Goal: Information Seeking & Learning: Learn about a topic

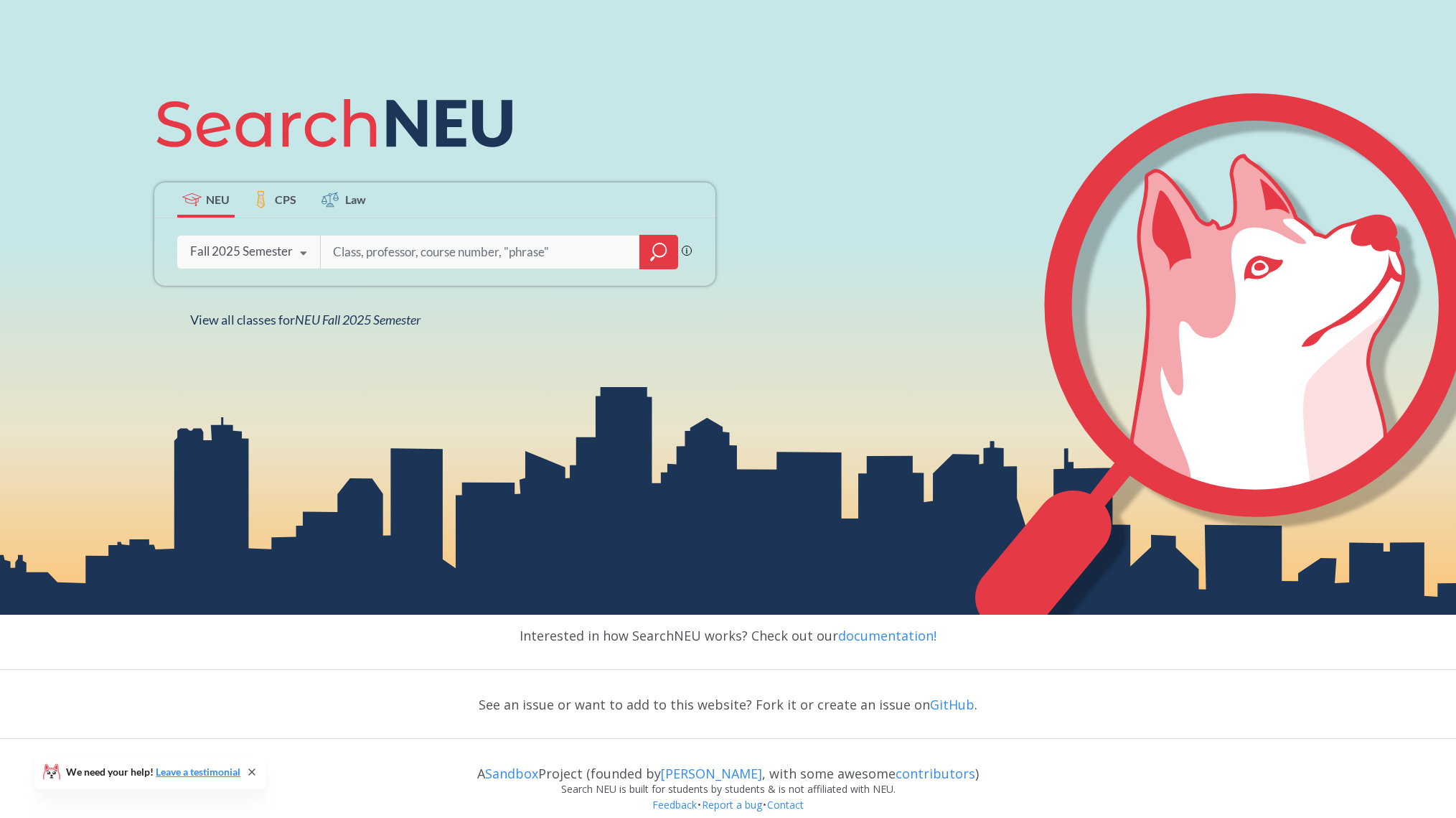
scroll to position [250, 0]
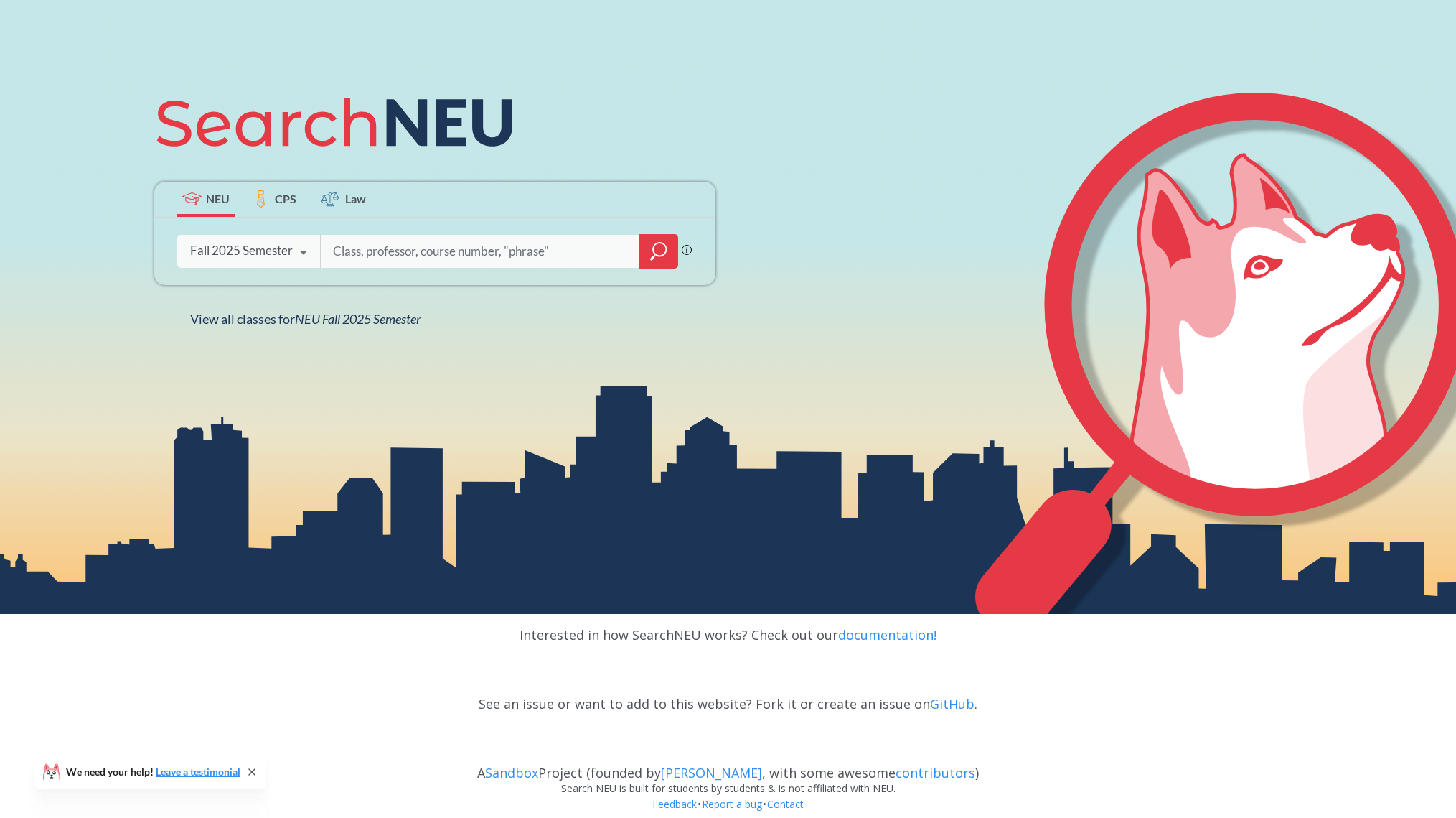
click at [270, 257] on div "Fall 2025 Semester" at bounding box center [241, 250] width 102 height 16
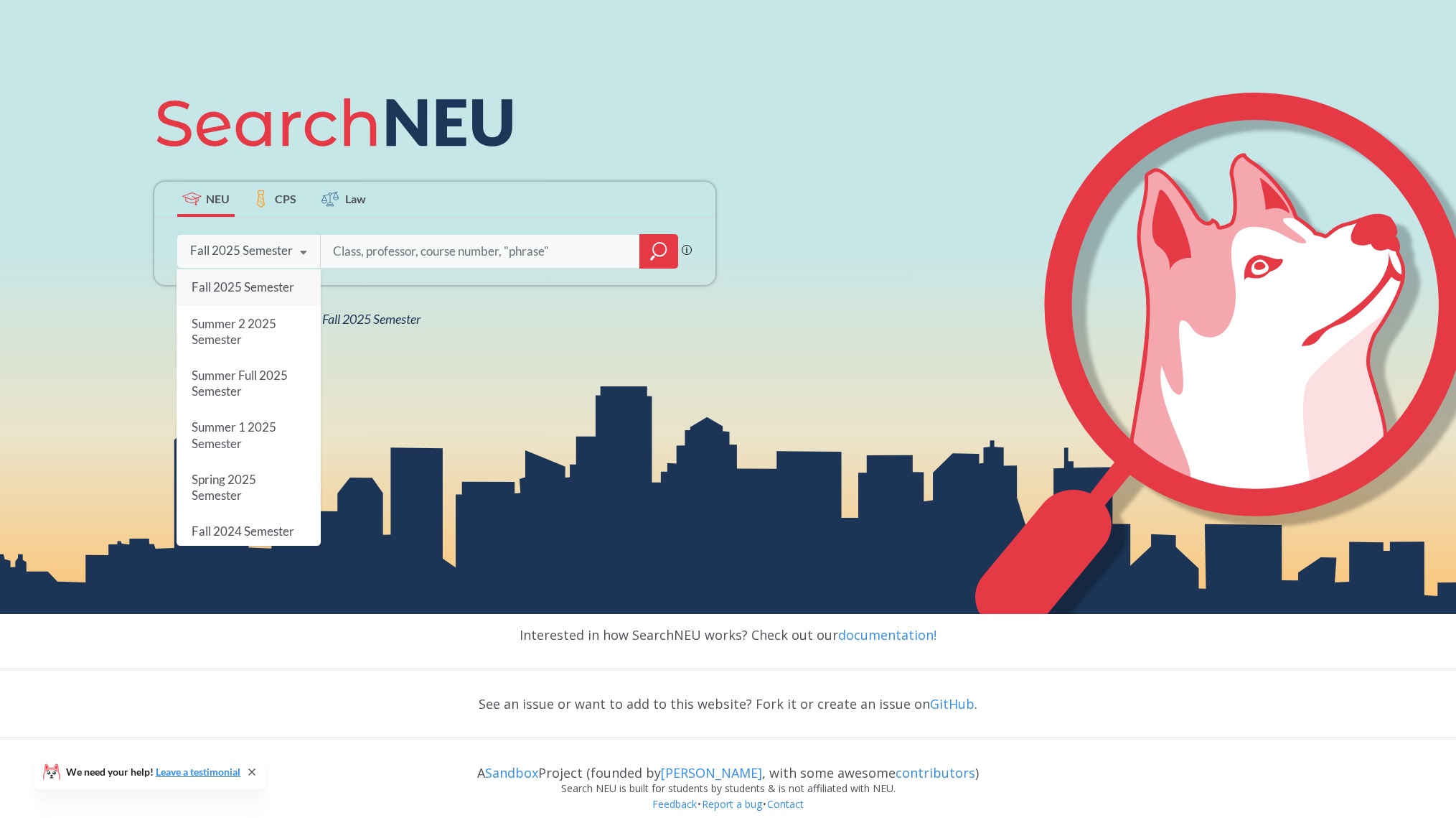
click at [388, 252] on input "search" at bounding box center [481, 251] width 298 height 30
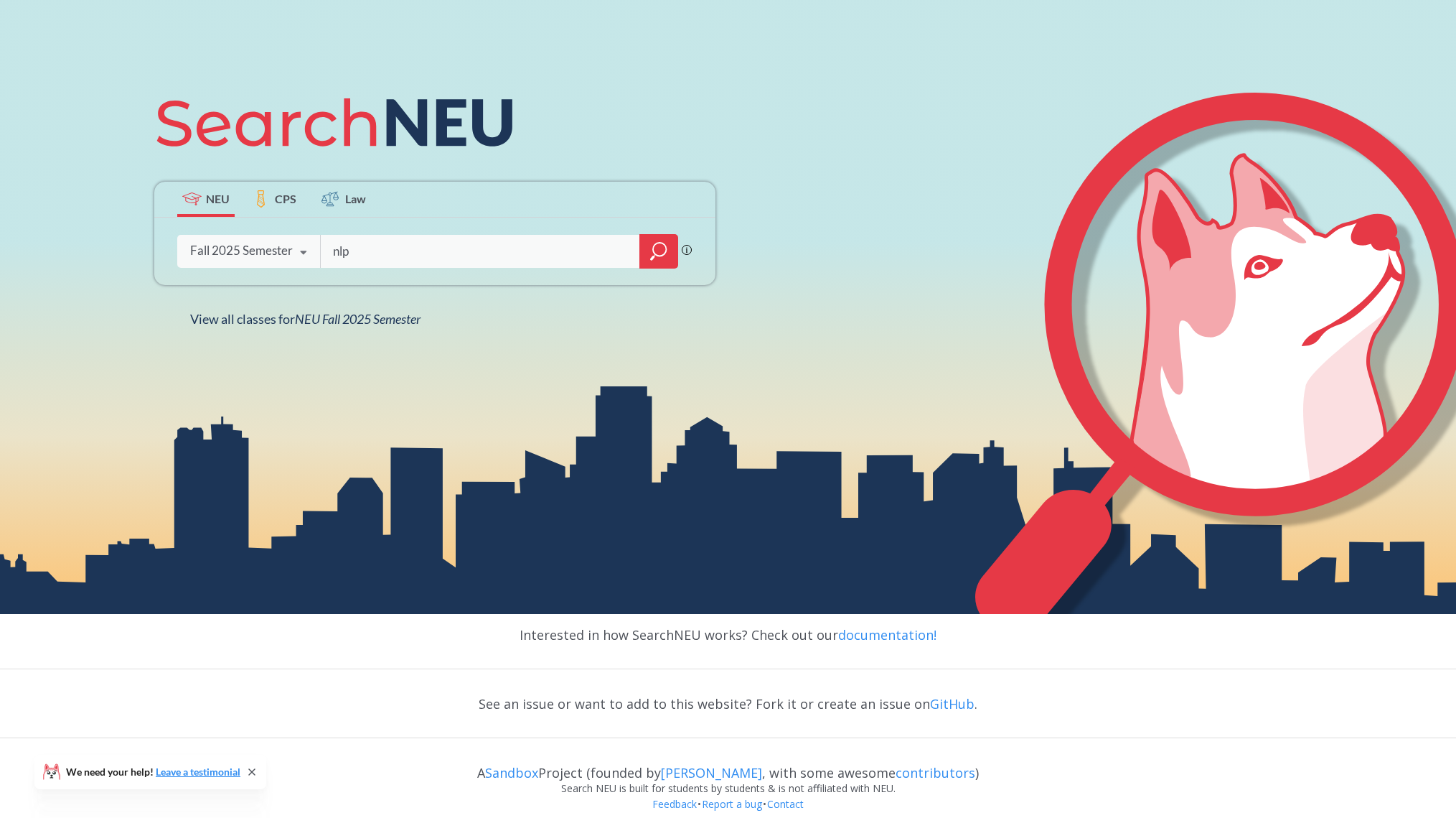
type input "nlp"
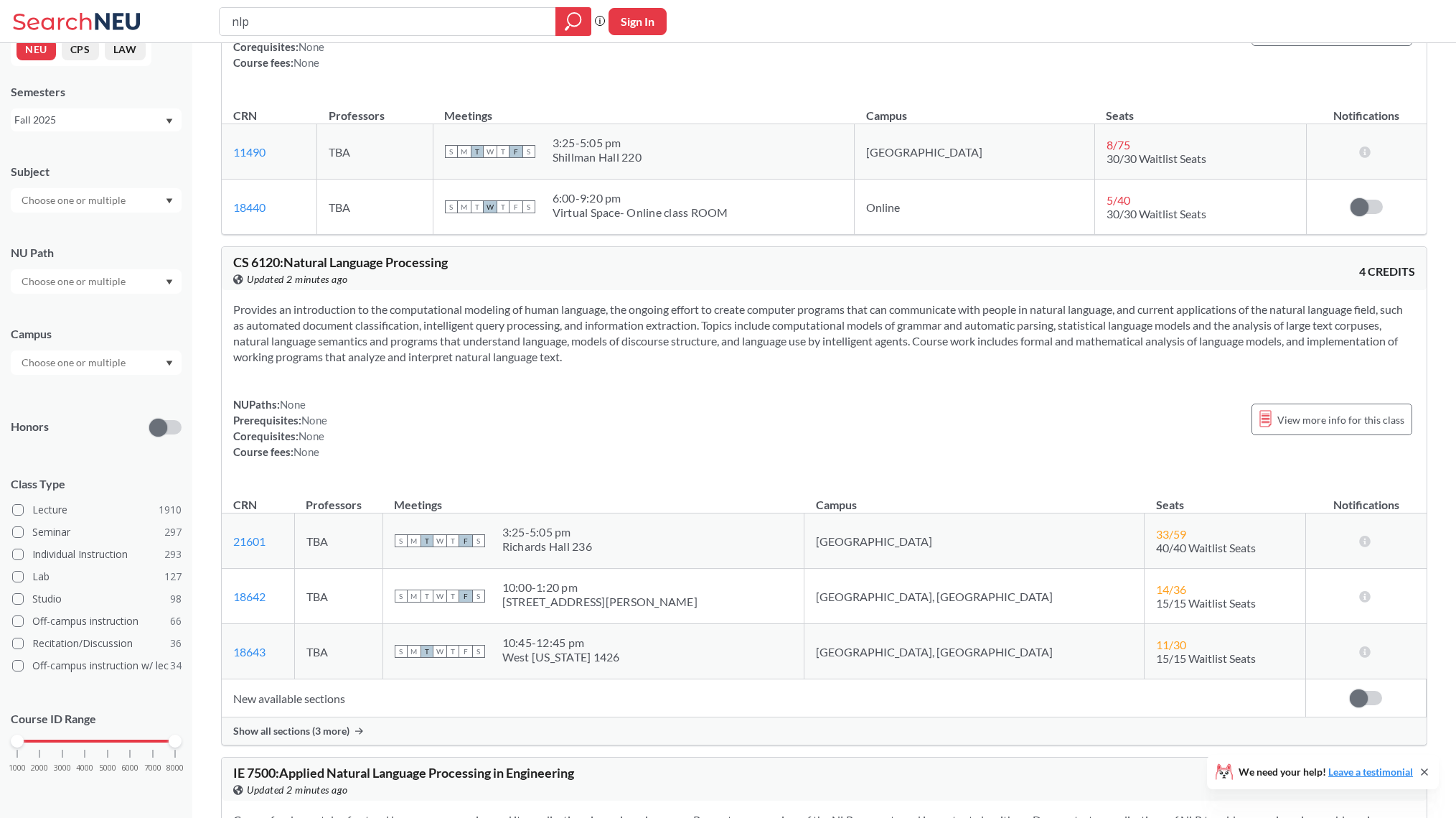
scroll to position [207, 0]
click at [153, 197] on div at bounding box center [96, 200] width 170 height 25
click at [126, 229] on div "CS ( 115 )" at bounding box center [100, 225] width 162 height 16
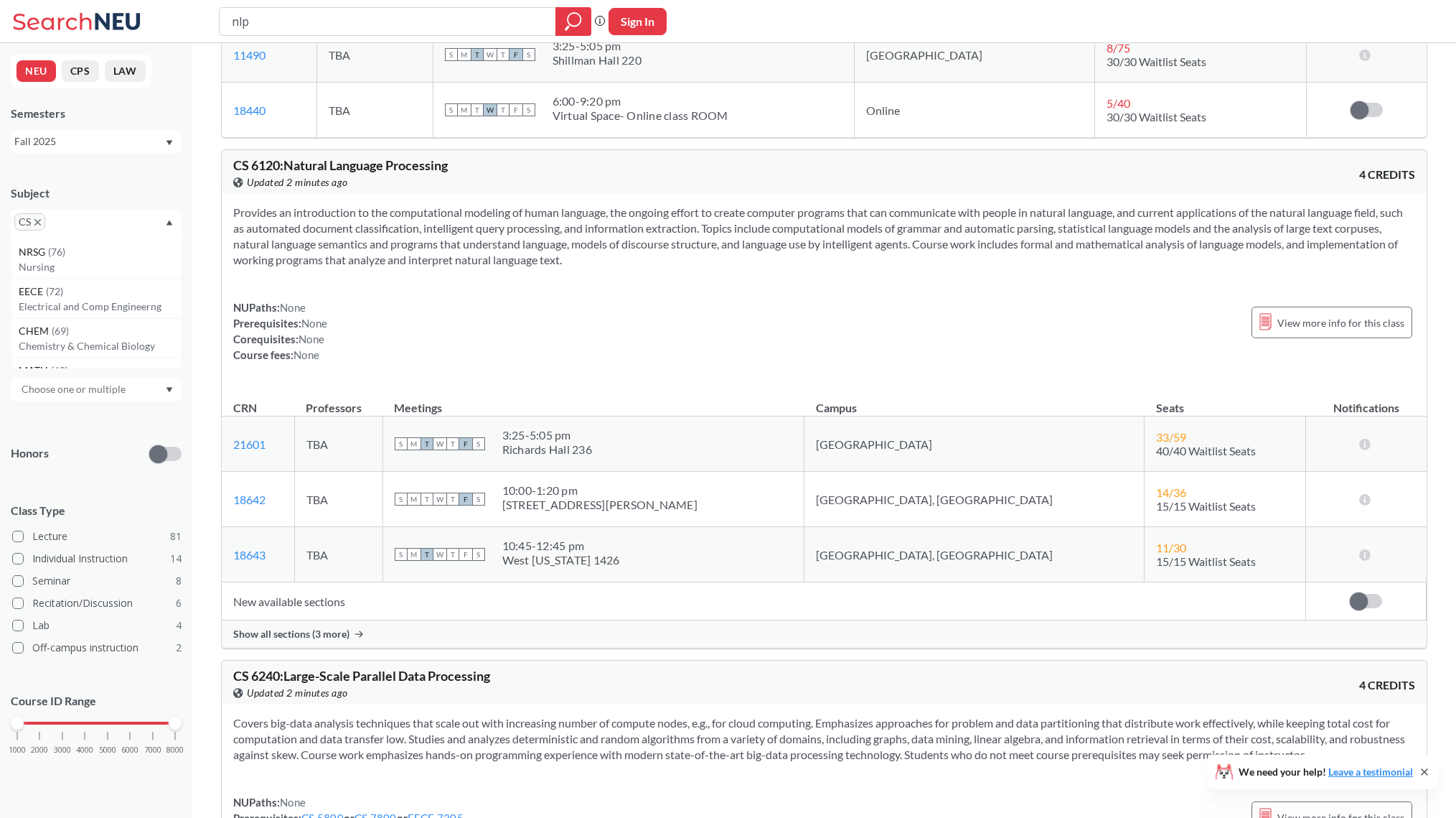
scroll to position [344, 0]
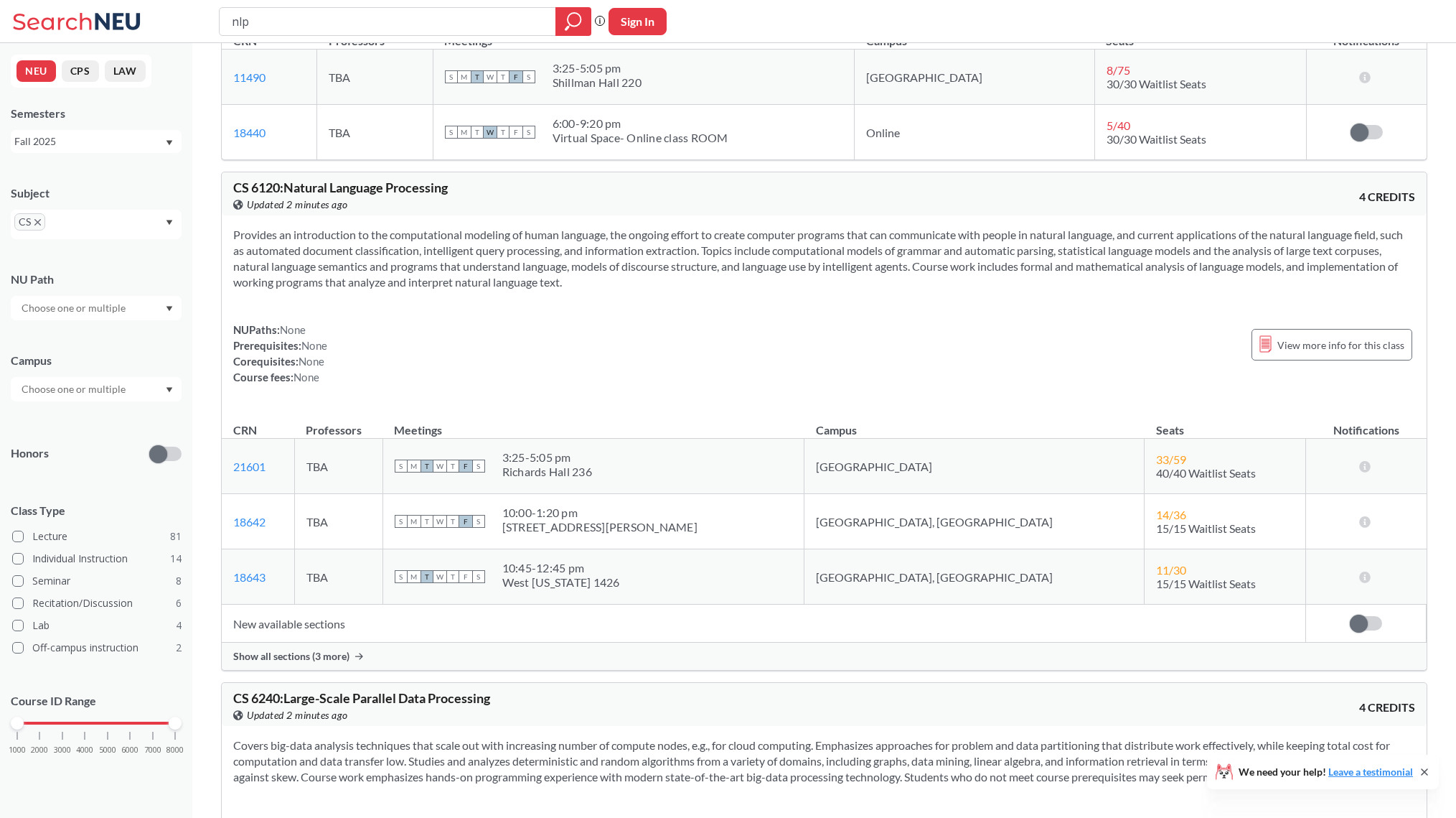
drag, startPoint x: 270, startPoint y: 25, endPoint x: 188, endPoint y: 13, distance: 82.9
click at [188, 14] on div "nlp Phrase search guarantees the exact search appears in the results. Ex. If yo…" at bounding box center [728, 21] width 1456 height 43
drag, startPoint x: 568, startPoint y: 20, endPoint x: 574, endPoint y: 13, distance: 9.2
click at [568, 20] on icon "magnifying glass" at bounding box center [574, 20] width 13 height 13
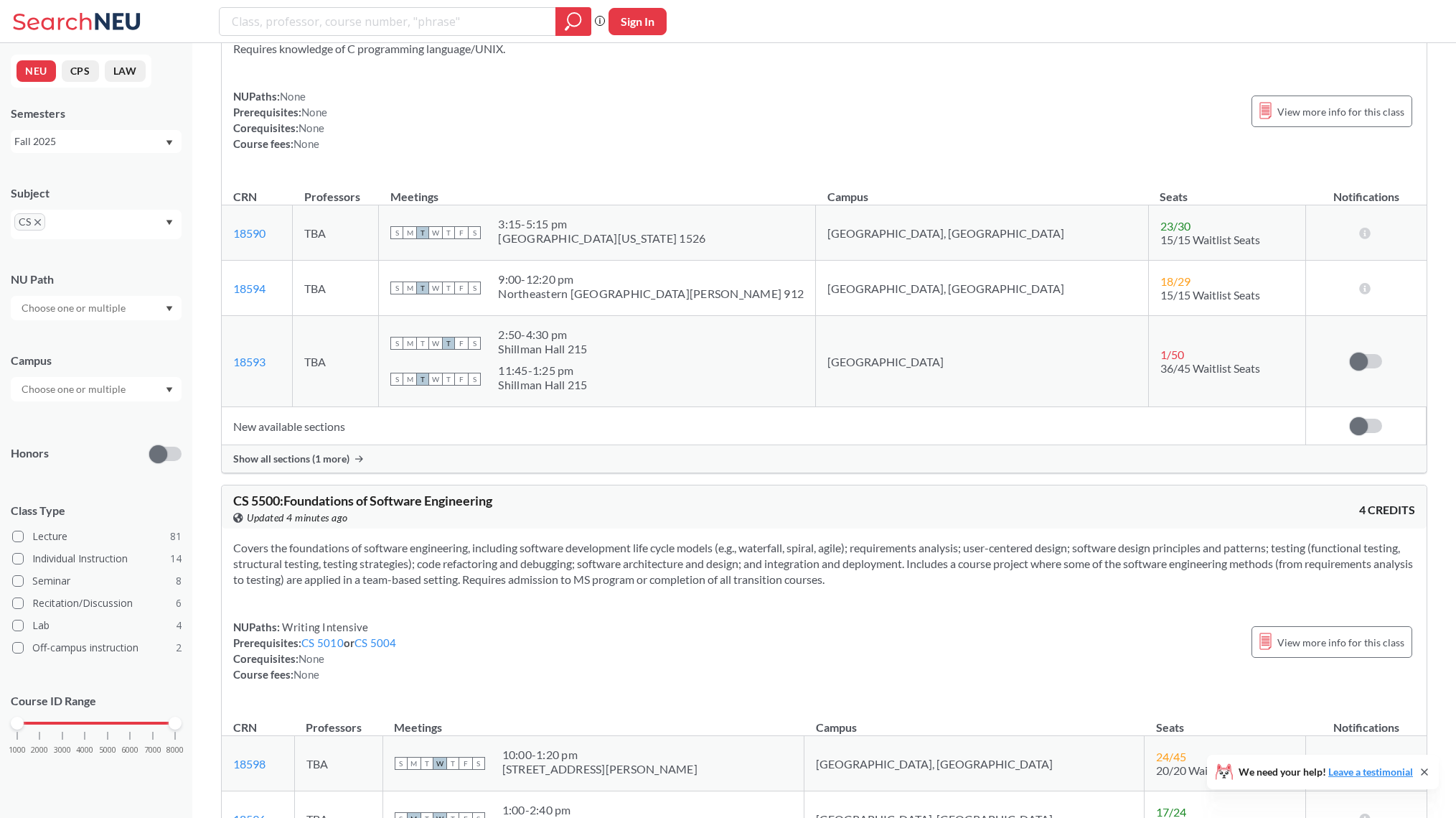
scroll to position [23118, 0]
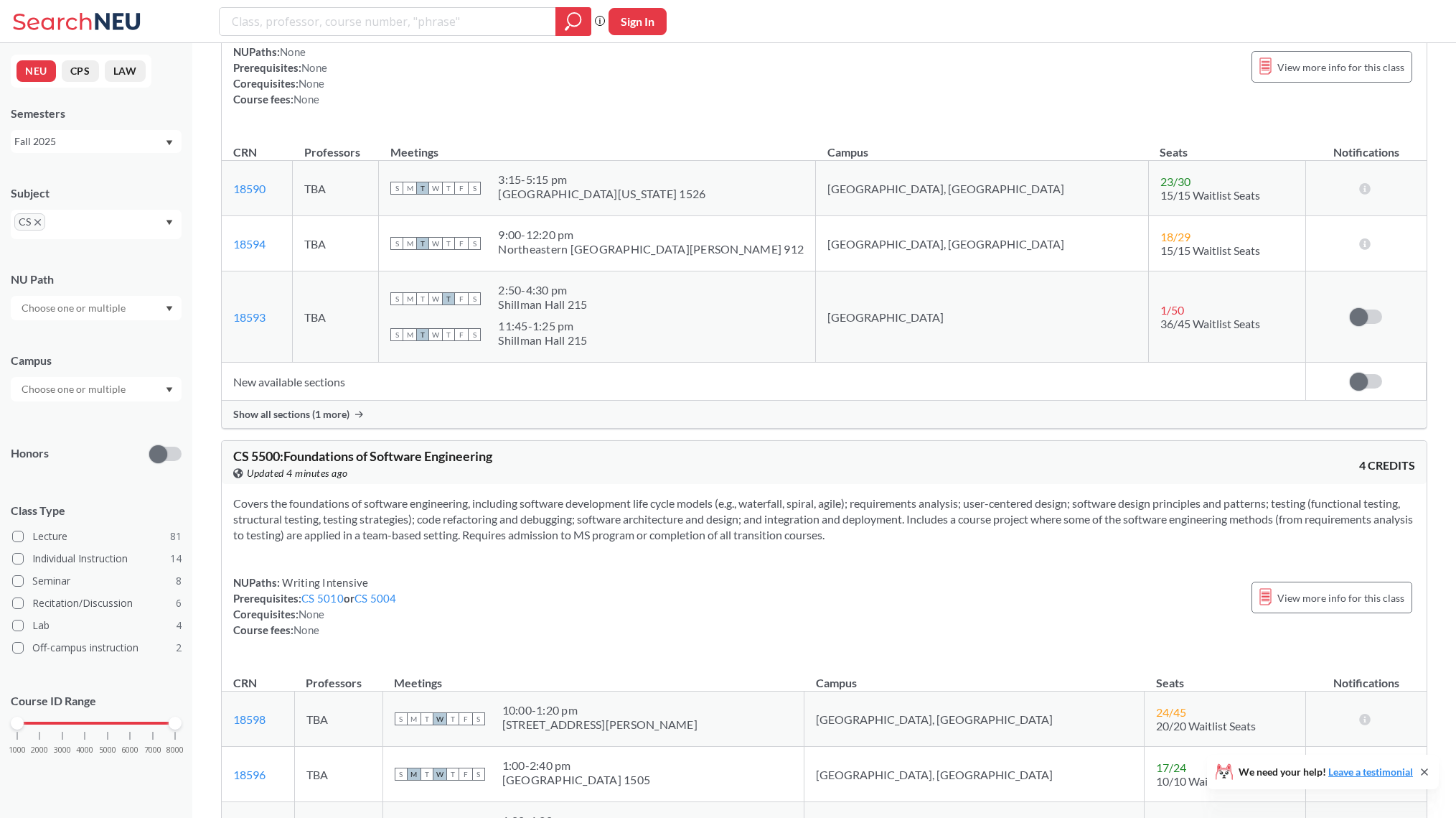
click at [341, 412] on span "Show all sections (1 more)" at bounding box center [292, 414] width 116 height 13
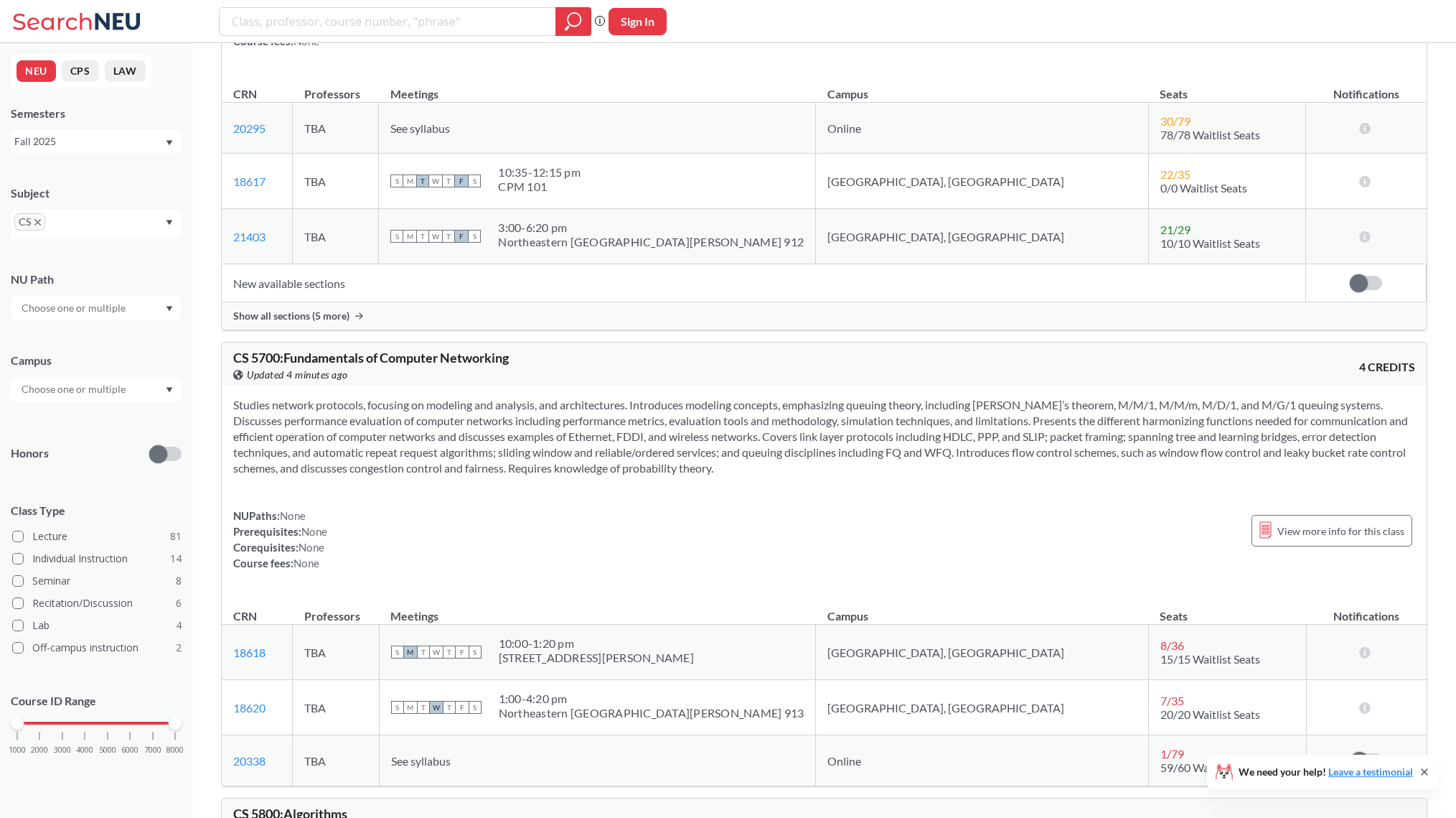
scroll to position [25304, 0]
click at [338, 320] on span "Show all sections (5 more)" at bounding box center [292, 315] width 116 height 13
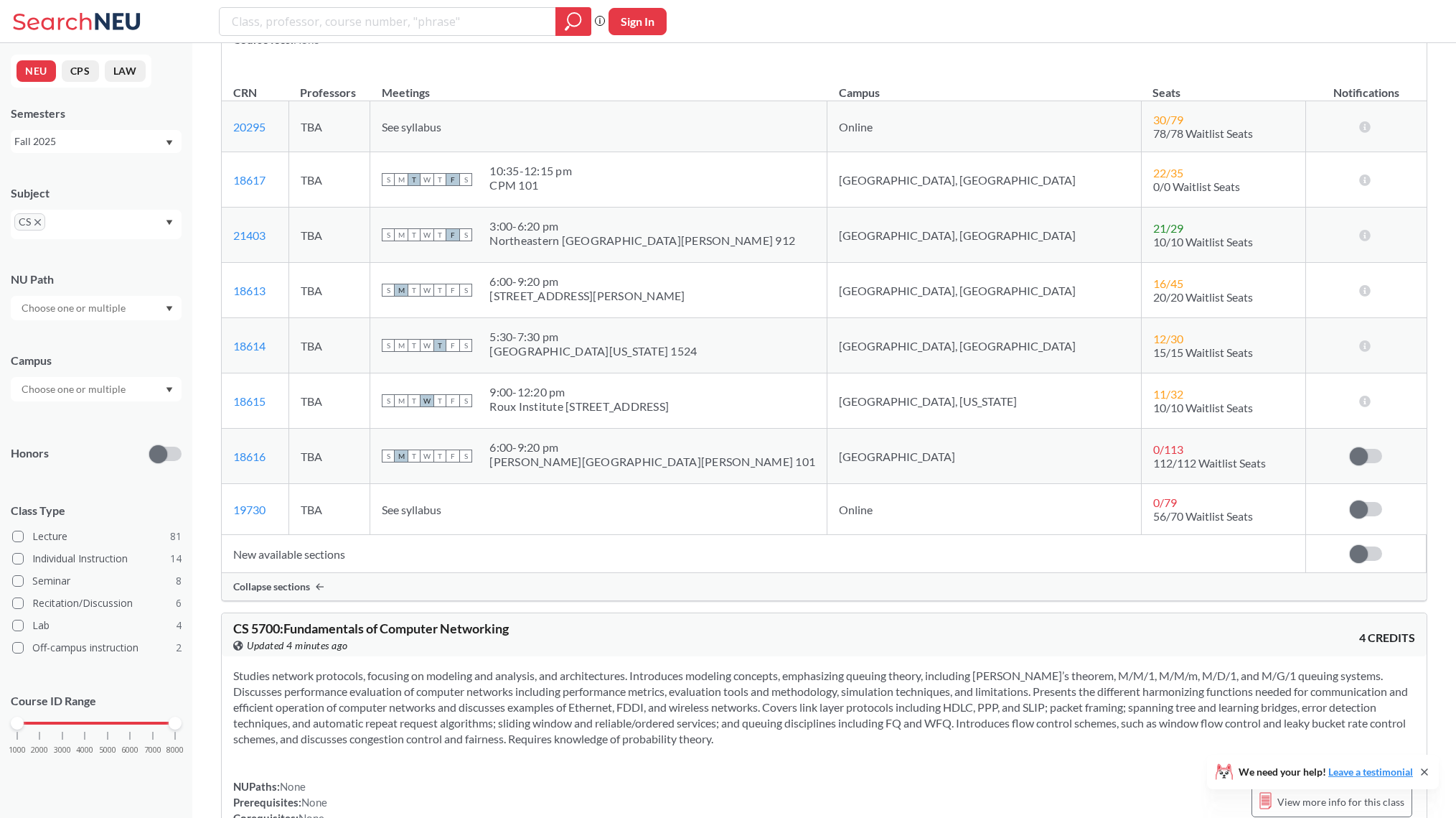
drag, startPoint x: 71, startPoint y: 389, endPoint x: 75, endPoint y: 395, distance: 7.2
click at [71, 389] on input "text" at bounding box center [75, 389] width 120 height 17
click at [61, 428] on div "Boston ( 79 )" at bounding box center [100, 420] width 162 height 16
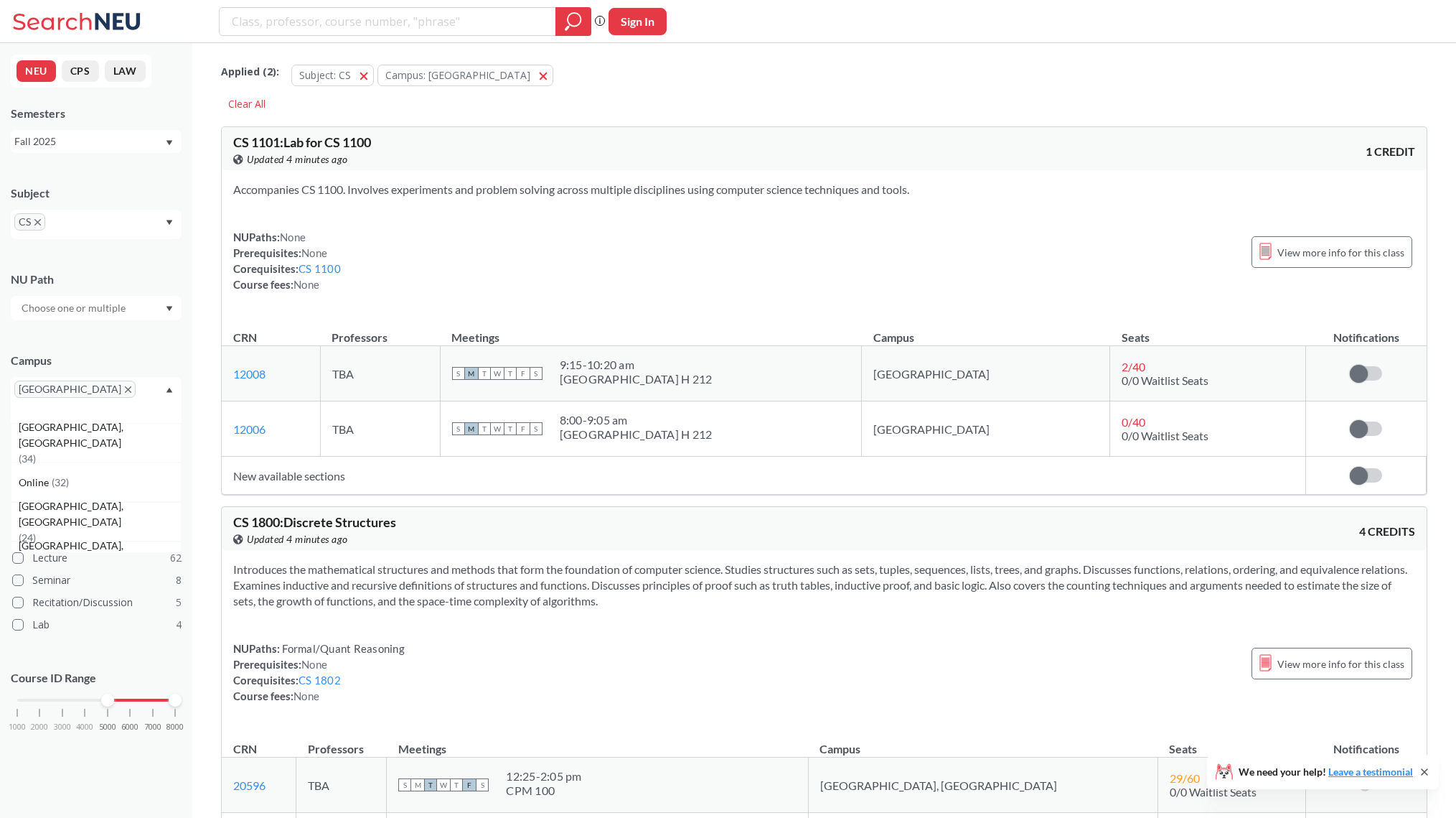
drag, startPoint x: 26, startPoint y: 681, endPoint x: 105, endPoint y: 689, distance: 79.4
click at [105, 695] on div "1000 2000 3000 4000 5000 6000 7000 8000" at bounding box center [96, 727] width 170 height 65
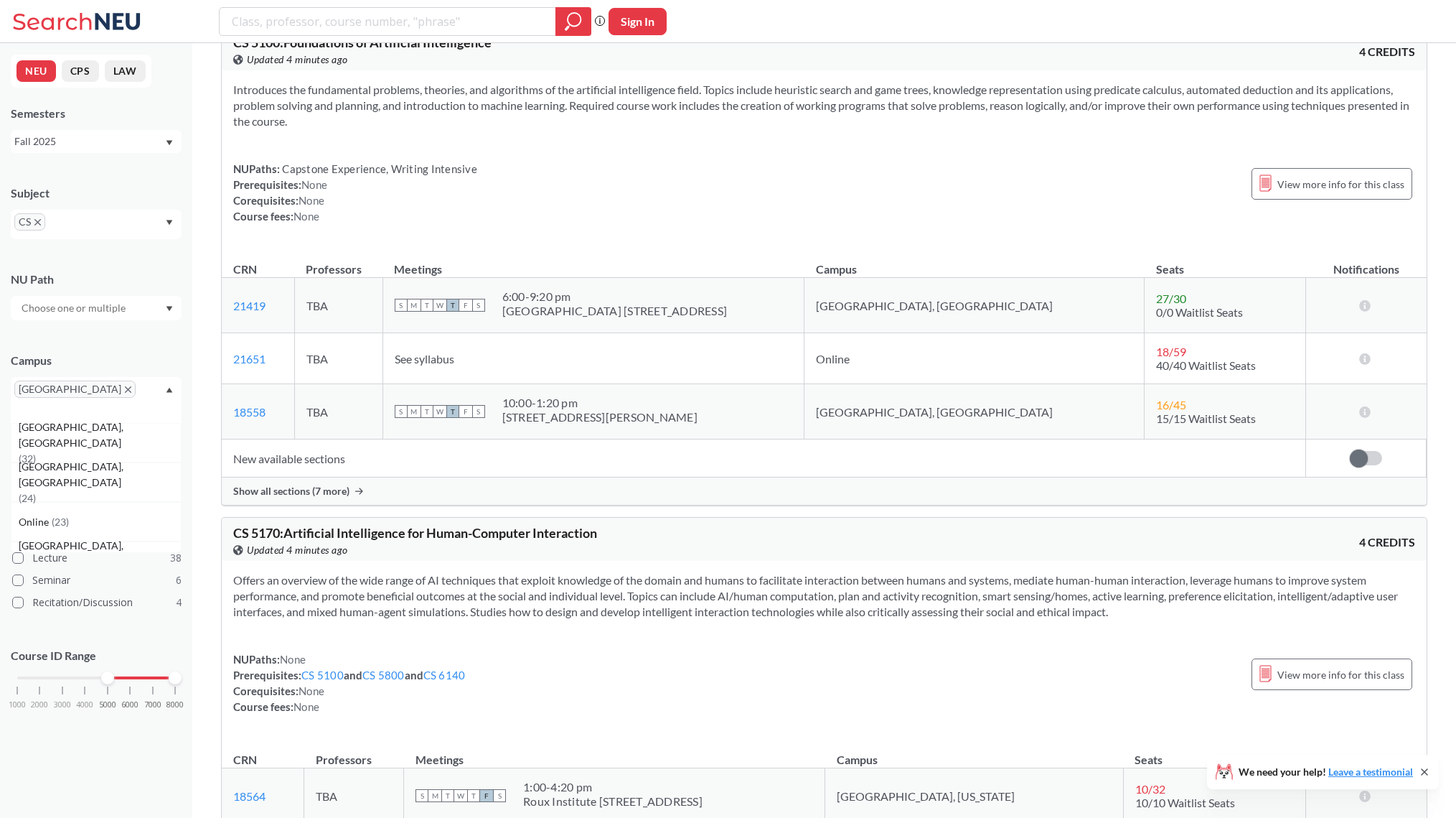
scroll to position [4754, 0]
click at [306, 479] on div "Show all sections (7 more)" at bounding box center [824, 492] width 1205 height 27
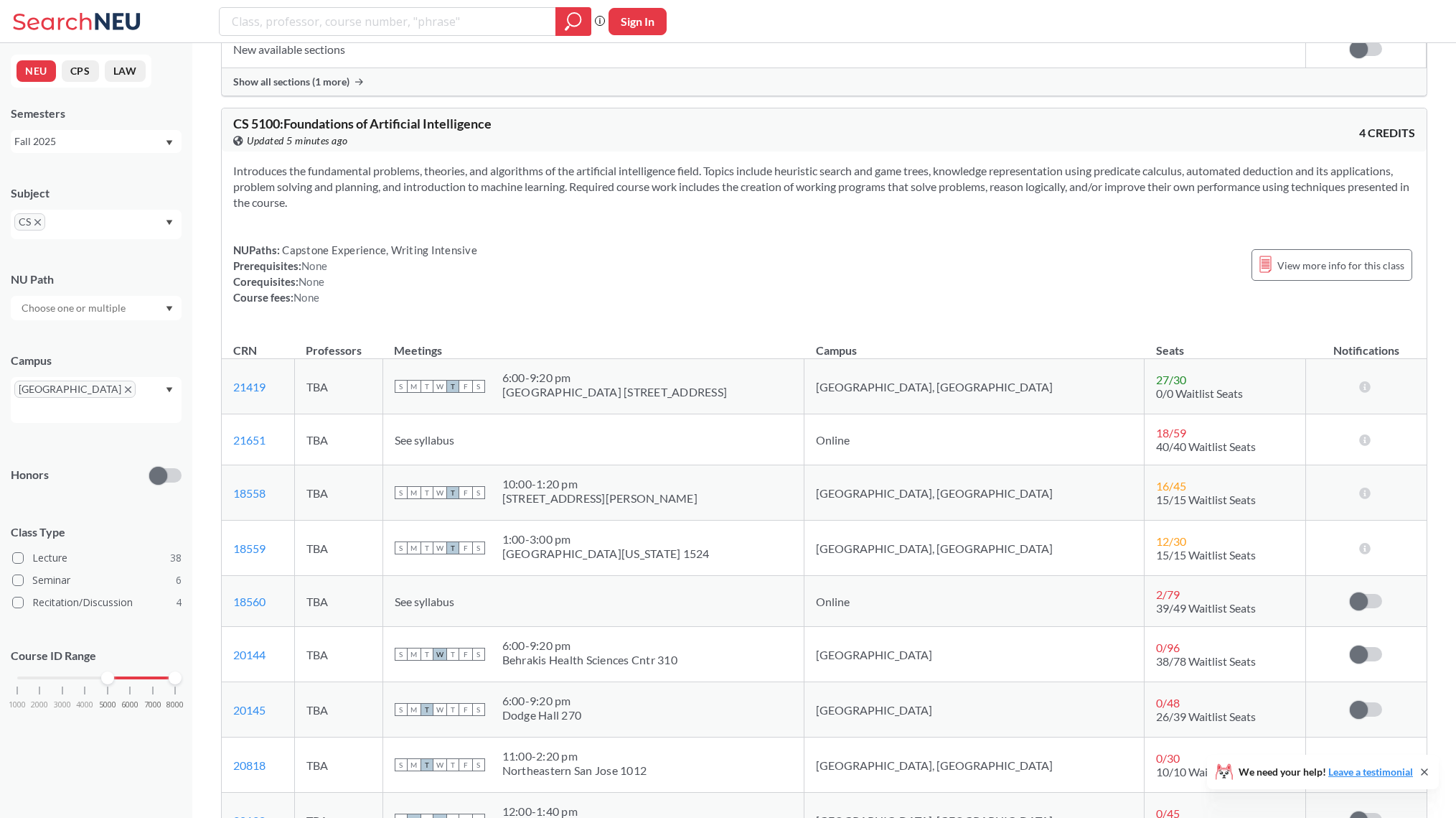
scroll to position [4674, 0]
drag, startPoint x: 288, startPoint y: 129, endPoint x: 502, endPoint y: 133, distance: 214.0
click at [503, 132] on div "CS 5100 : Foundations of Artificial Intelligence View this course on Banner. Up…" at bounding box center [529, 132] width 592 height 32
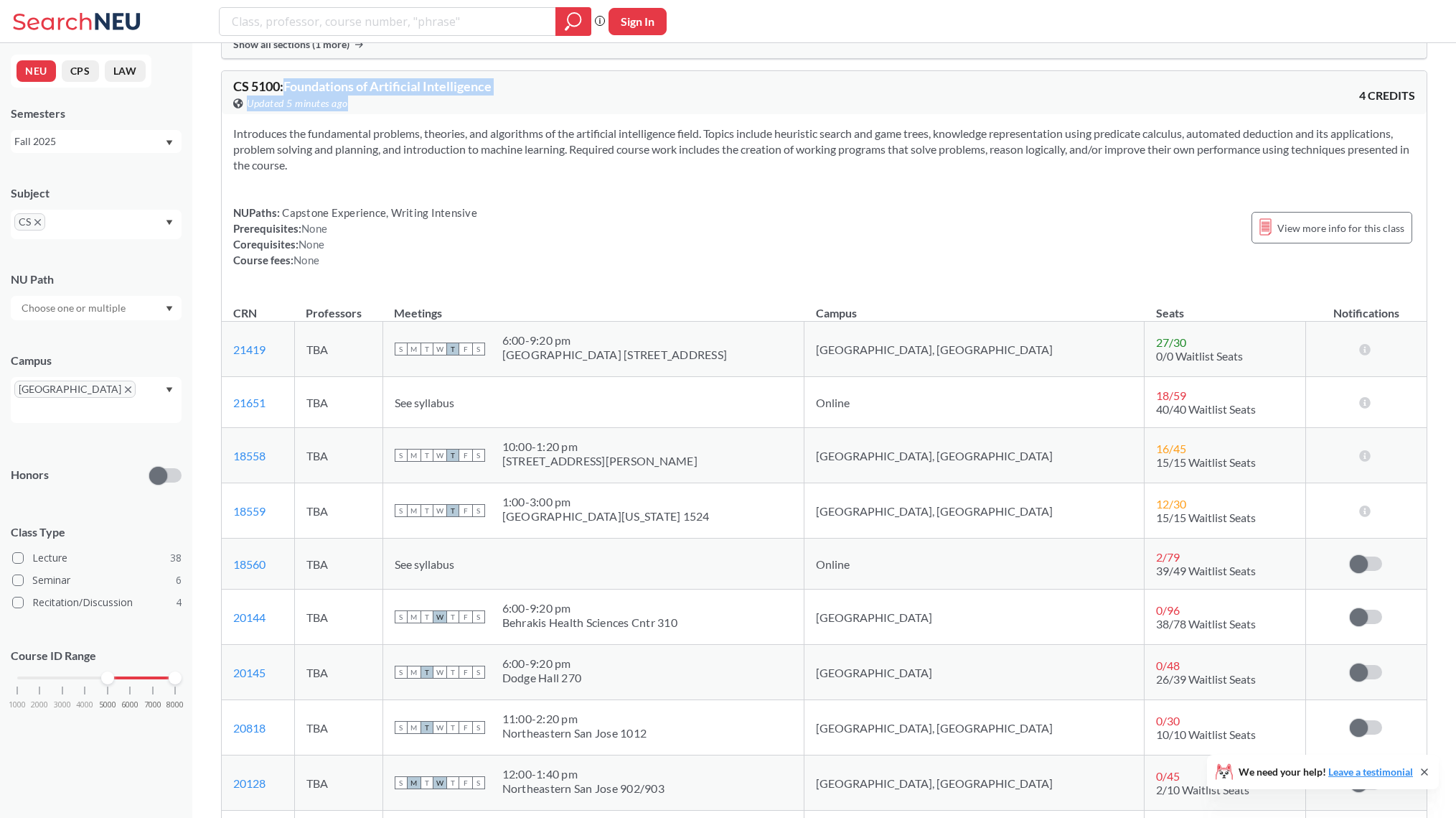
scroll to position [4710, 0]
click at [561, 148] on section "Introduces the fundamental problems, theories, and algorithms of the artificial…" at bounding box center [824, 150] width 1182 height 48
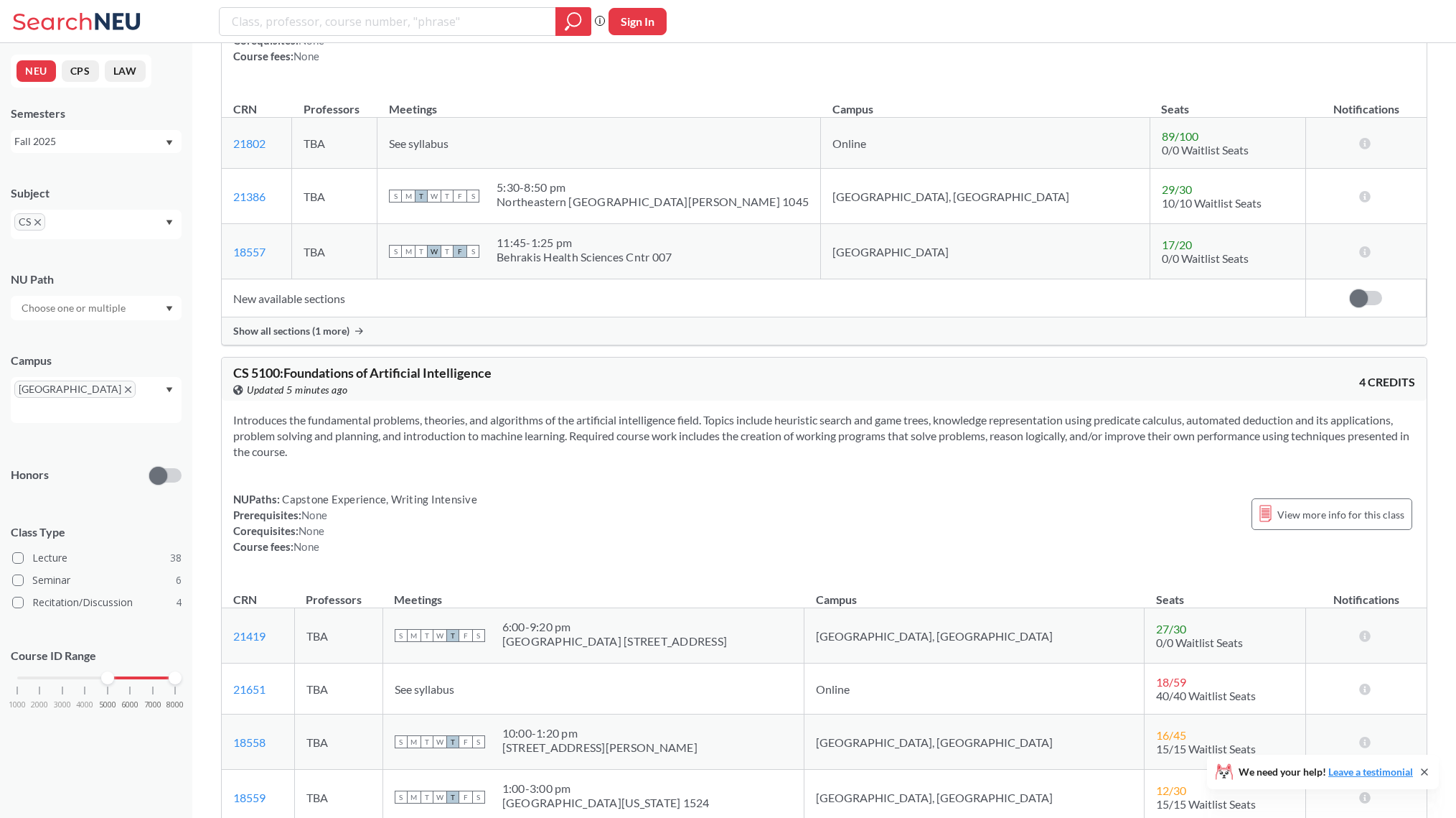
scroll to position [4441, 0]
